Goal: Task Accomplishment & Management: Use online tool/utility

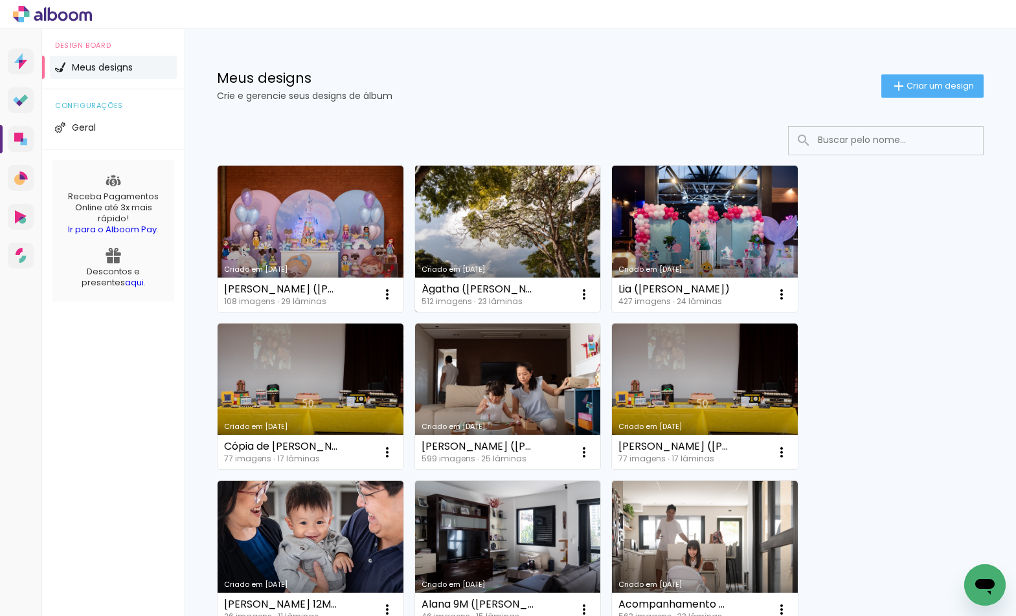
click at [531, 229] on link "Criado em [DATE]" at bounding box center [508, 239] width 186 height 146
click at [588, 300] on iron-icon at bounding box center [584, 295] width 16 height 16
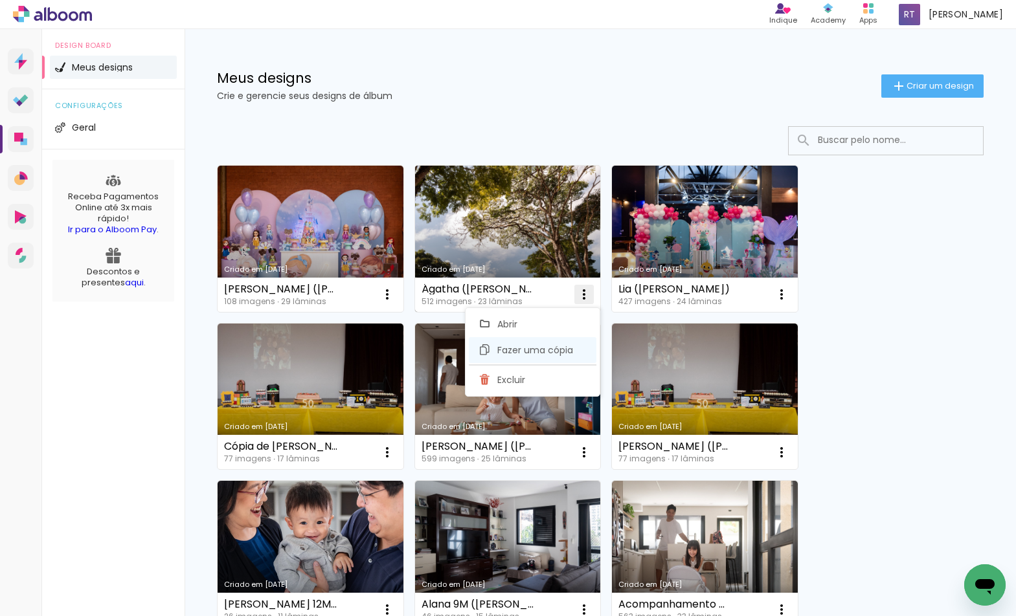
click at [561, 354] on span "Fazer uma cópia" at bounding box center [535, 350] width 76 height 9
type input "Cópia de Ágatha (Camila Maida)"
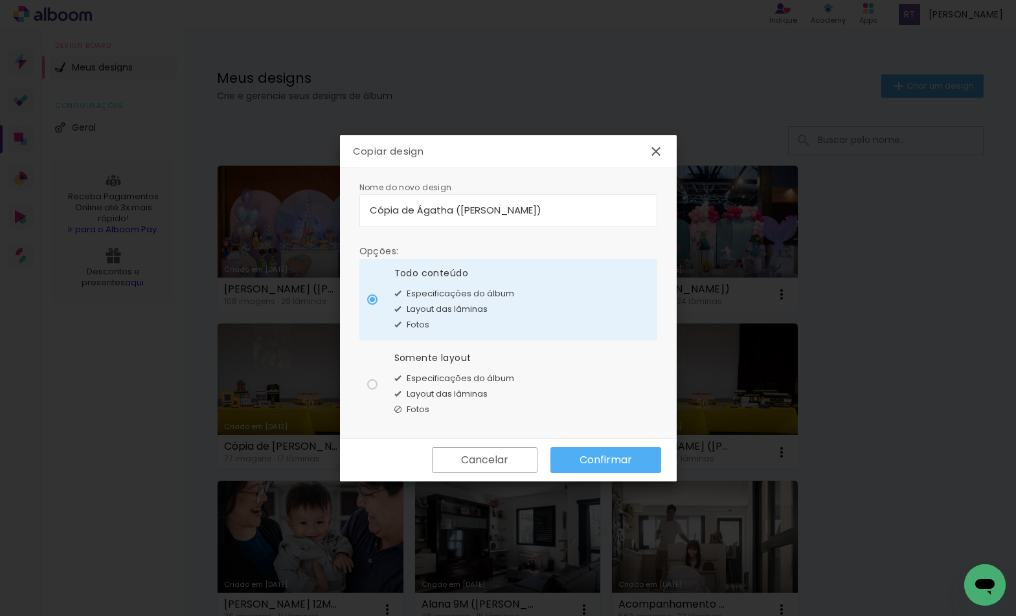
click at [0, 0] on slot "Confirmar" at bounding box center [0, 0] width 0 height 0
